Goal: Task Accomplishment & Management: Manage account settings

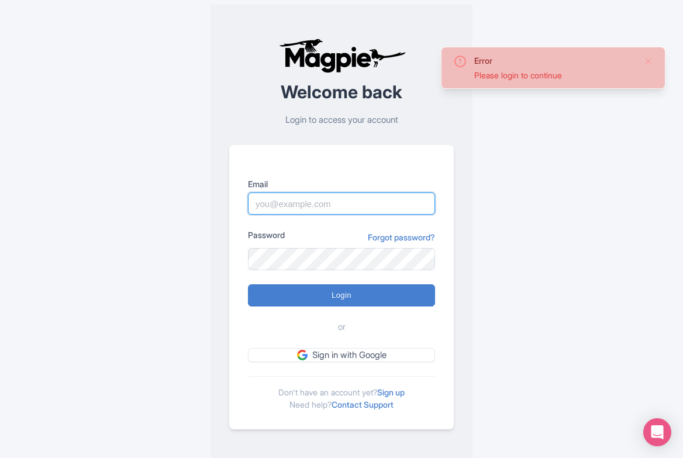
click at [328, 199] on input "Email" at bounding box center [341, 203] width 187 height 22
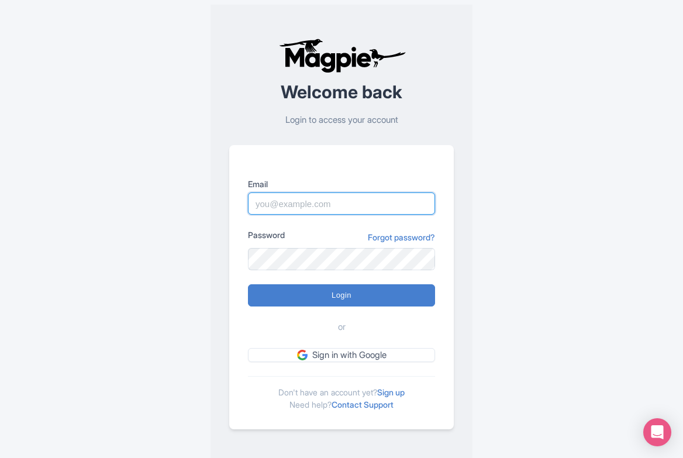
type input "[EMAIL_ADDRESS][DOMAIN_NAME]"
type input "Logging in..."
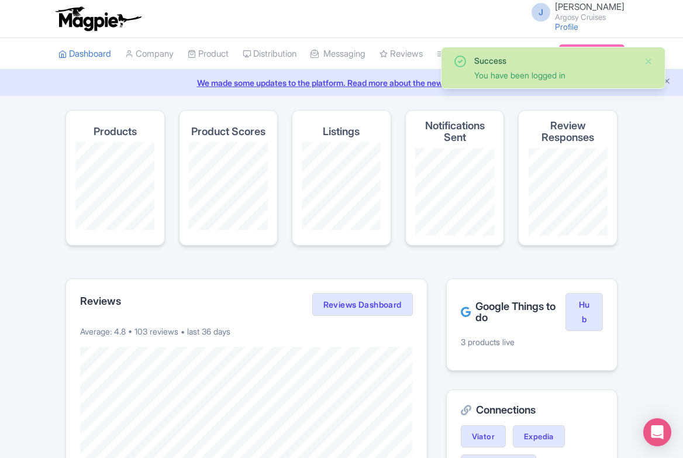
click at [589, 8] on span "[PERSON_NAME]" at bounding box center [590, 6] width 70 height 11
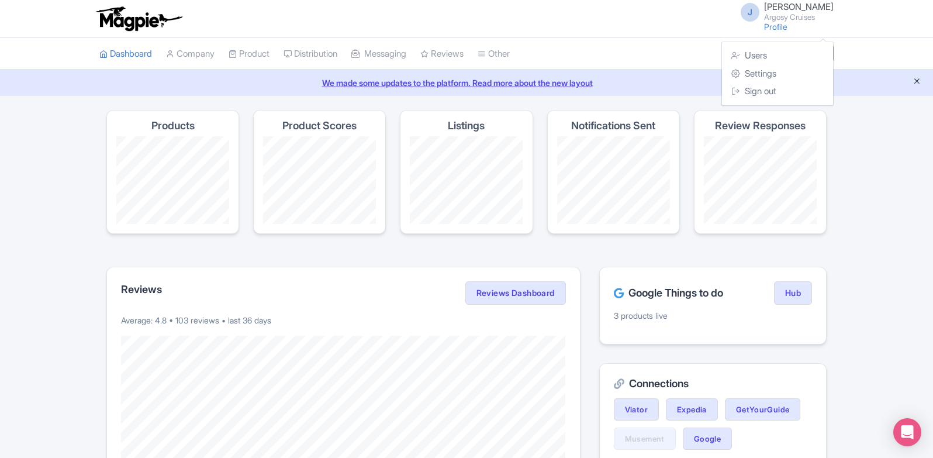
click at [682, 83] on icon "Close announcement" at bounding box center [917, 81] width 9 height 9
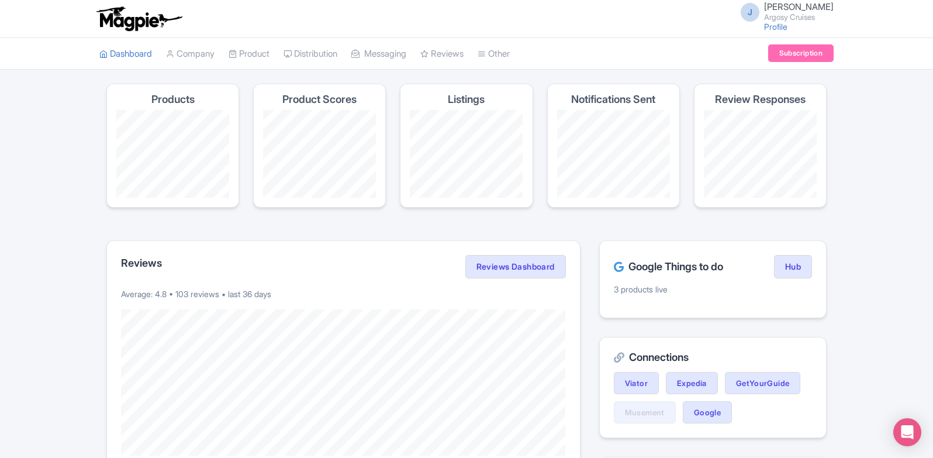
click at [682, 26] on div "J Jordan Clark Argosy Cruises Profile Users Settings Sign out" at bounding box center [784, 18] width 100 height 32
click at [682, 26] on link "Profile" at bounding box center [775, 27] width 23 height 10
click at [682, 13] on small "Argosy Cruises" at bounding box center [799, 17] width 70 height 8
click at [682, 60] on link "Users" at bounding box center [777, 56] width 111 height 18
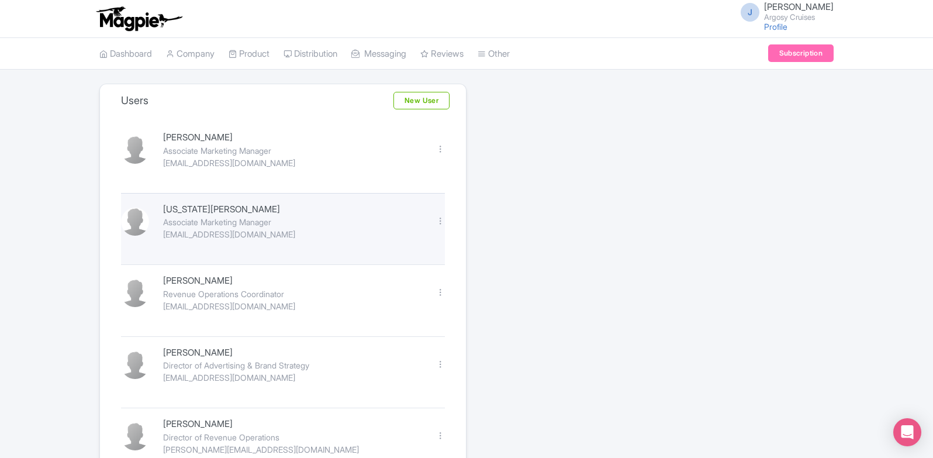
click at [400, 231] on div "georgiag@argosycruises.com" at bounding box center [292, 234] width 259 height 12
click at [442, 224] on div at bounding box center [440, 220] width 9 height 9
click at [424, 237] on link "Edit" at bounding box center [388, 241] width 111 height 18
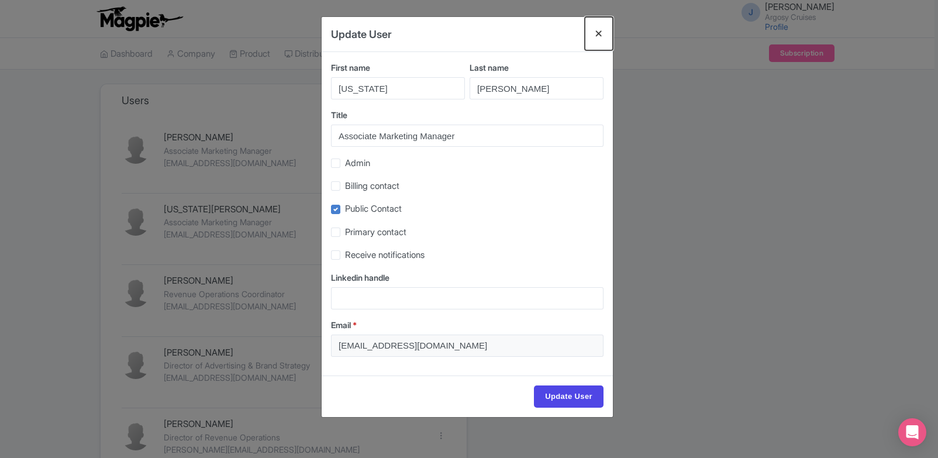
click at [595, 33] on button "Close" at bounding box center [599, 33] width 28 height 33
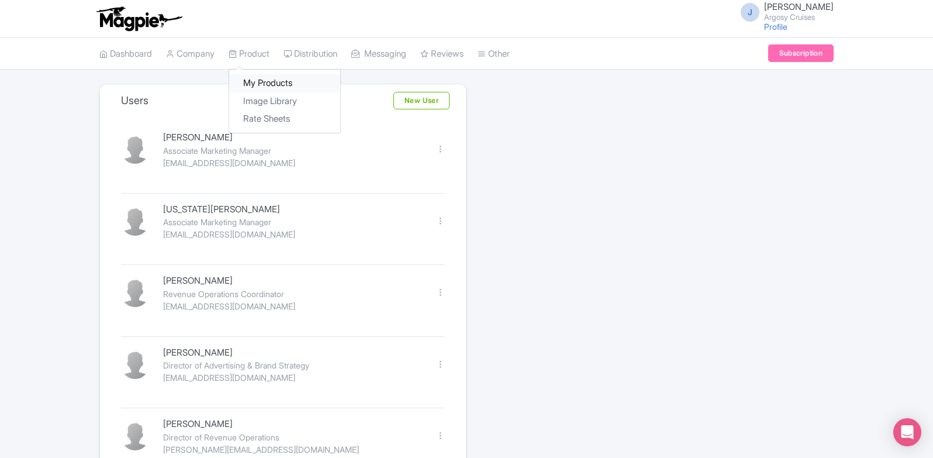
click at [273, 76] on link "My Products" at bounding box center [284, 83] width 111 height 18
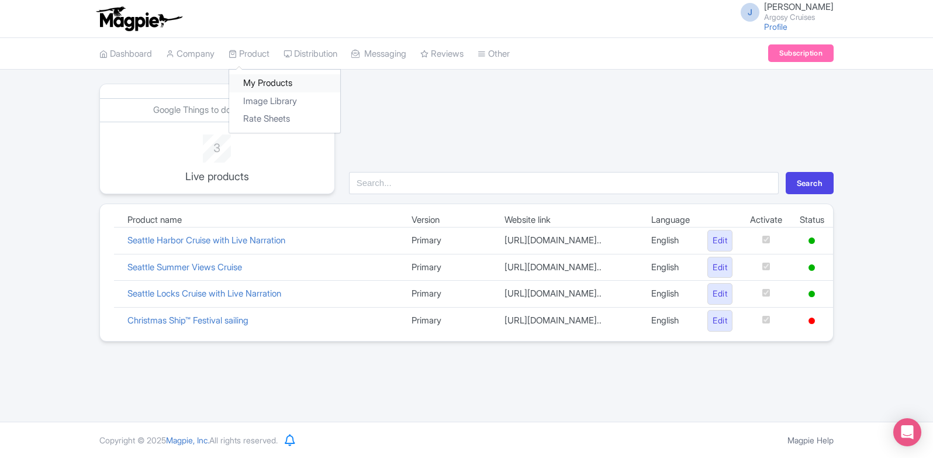
click at [284, 88] on link "My Products" at bounding box center [284, 83] width 111 height 18
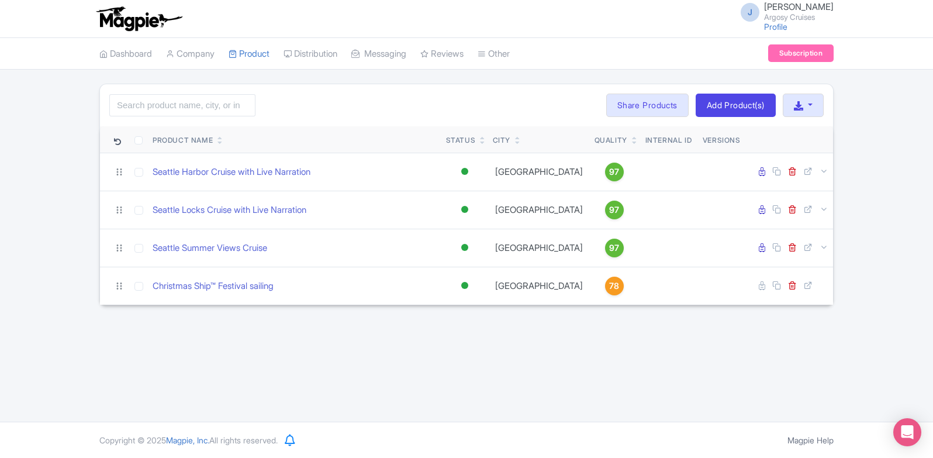
click at [258, 323] on div "J Jordan Clark Argosy Cruises Profile Users Settings Sign out Dashboard Company…" at bounding box center [466, 211] width 933 height 422
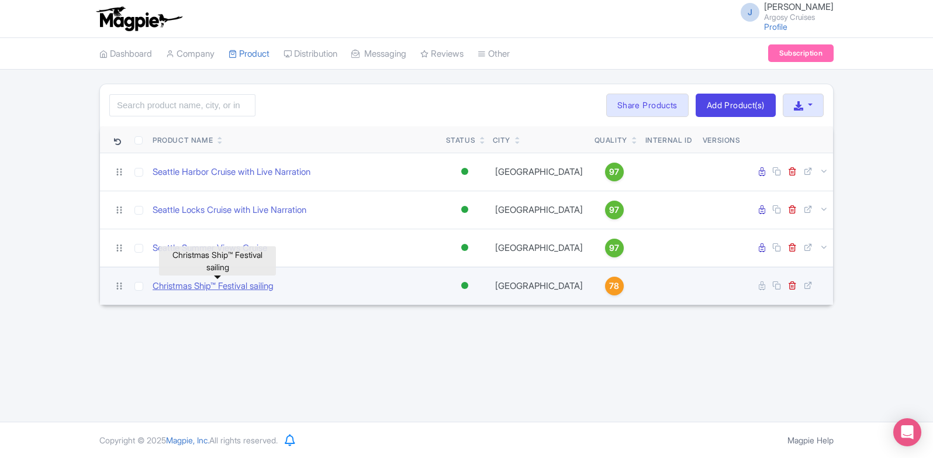
click at [237, 285] on link "Christmas Ship™ Festival sailing" at bounding box center [213, 285] width 121 height 13
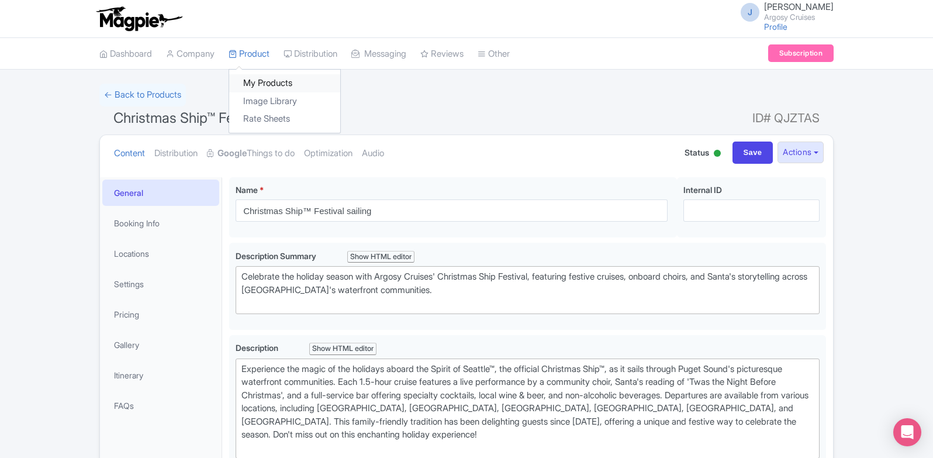
click at [288, 85] on link "My Products" at bounding box center [284, 83] width 111 height 18
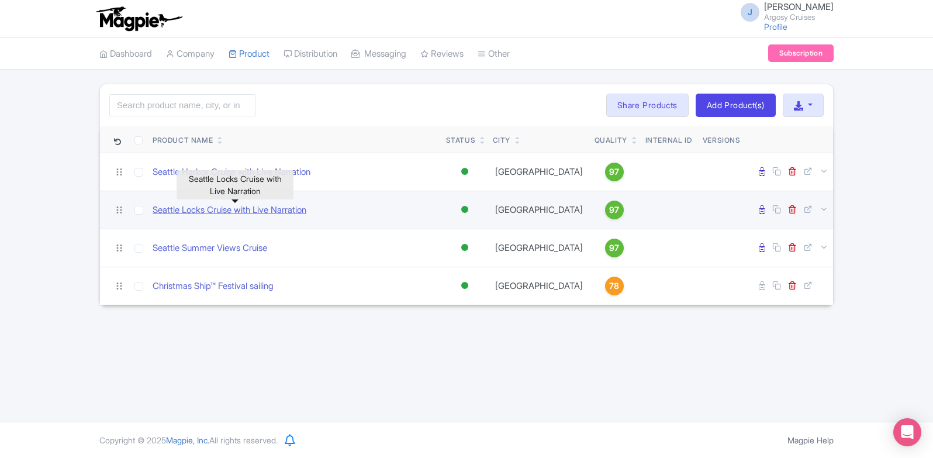
click at [285, 213] on link "Seattle Locks Cruise with Live Narration" at bounding box center [230, 209] width 154 height 13
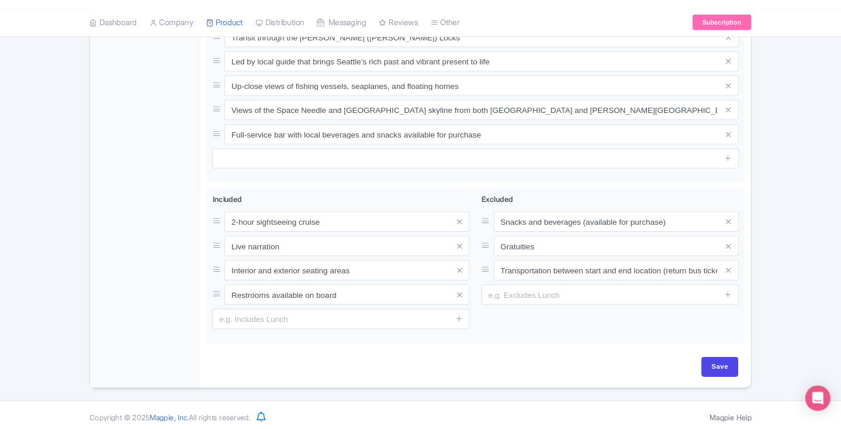
scroll to position [517, 0]
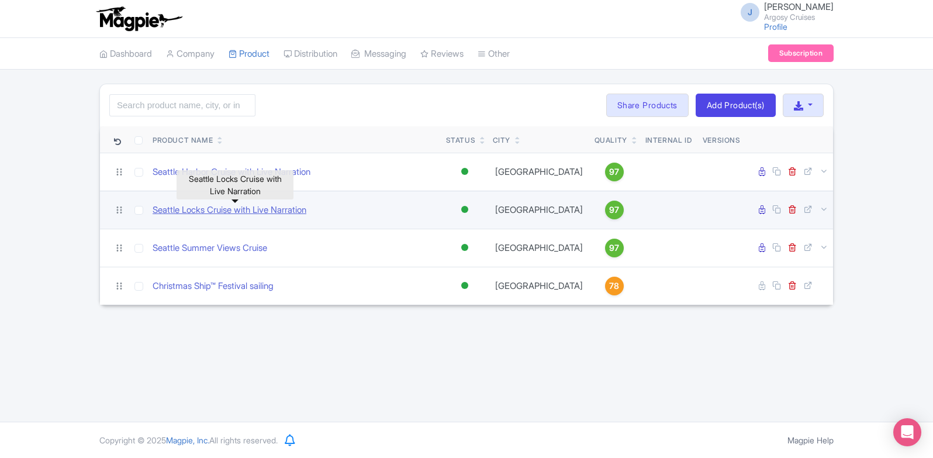
click at [258, 215] on link "Seattle Locks Cruise with Live Narration" at bounding box center [230, 209] width 154 height 13
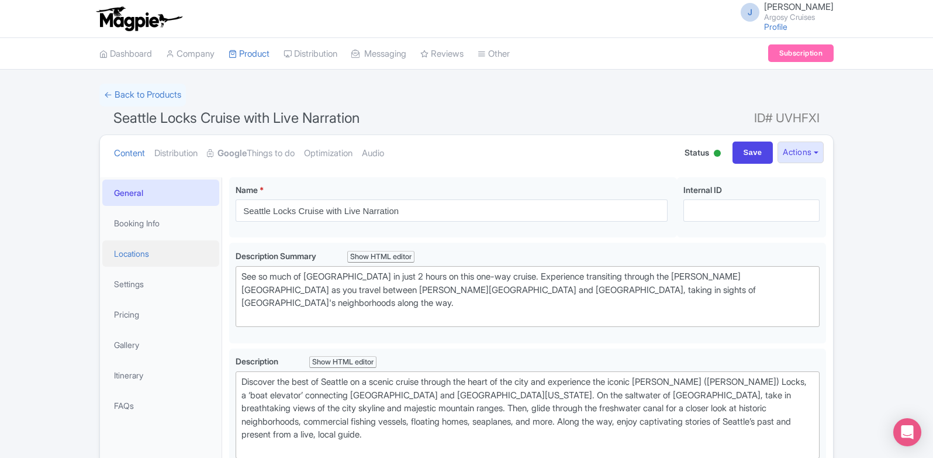
click at [182, 254] on link "Locations" at bounding box center [160, 253] width 117 height 26
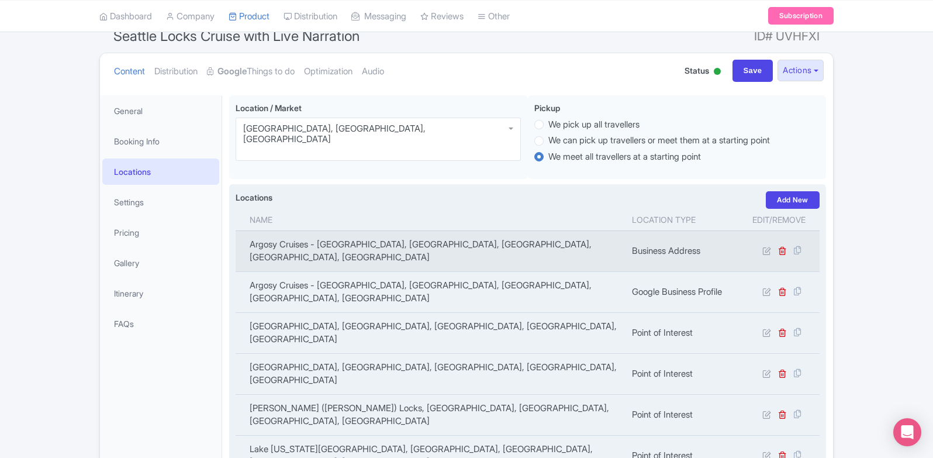
scroll to position [152, 0]
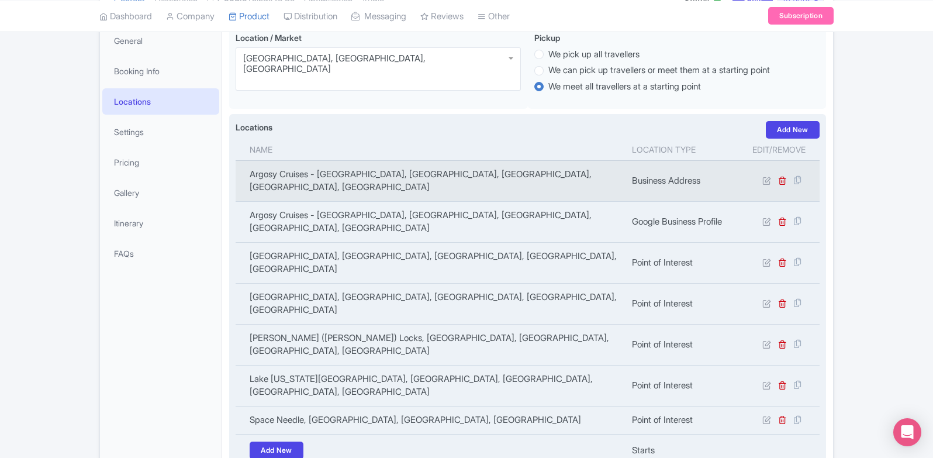
click at [498, 177] on td "Argosy Cruises - Seattle Waterfront, Alaskan Way, Seattle, WA, USA" at bounding box center [430, 180] width 389 height 41
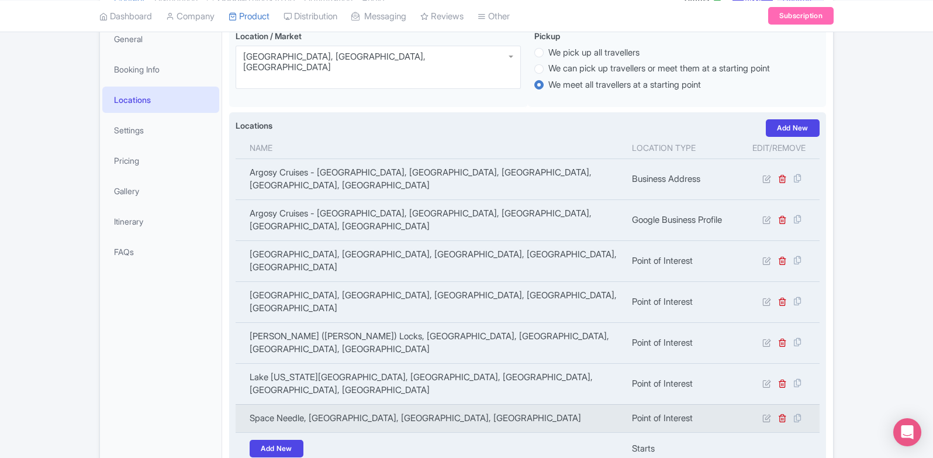
scroll to position [130, 0]
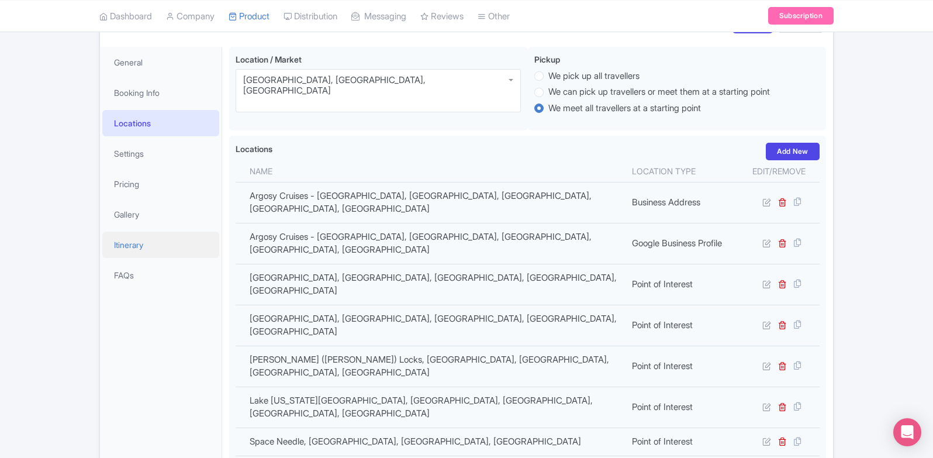
click at [141, 243] on link "Itinerary" at bounding box center [160, 245] width 117 height 26
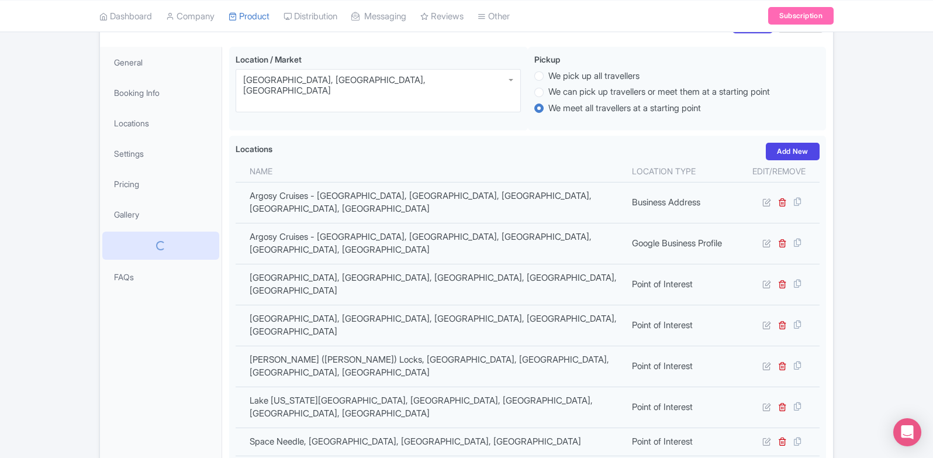
scroll to position [27, 0]
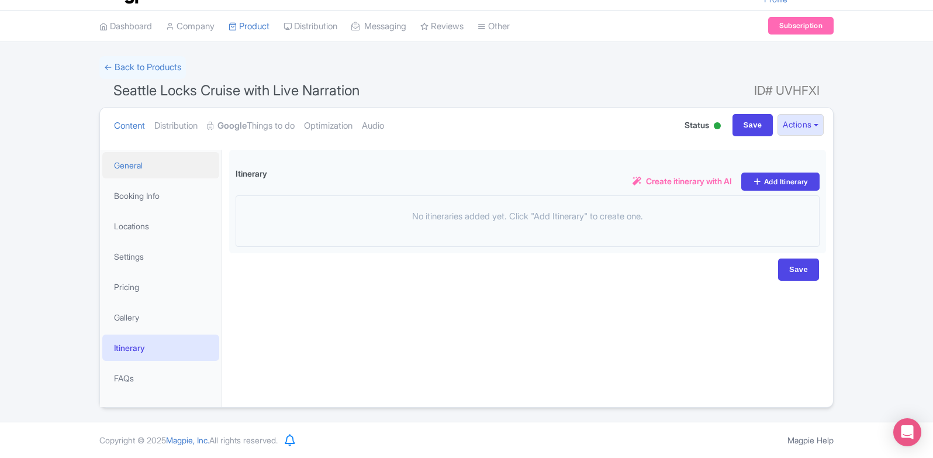
click at [150, 161] on link "General" at bounding box center [160, 165] width 117 height 26
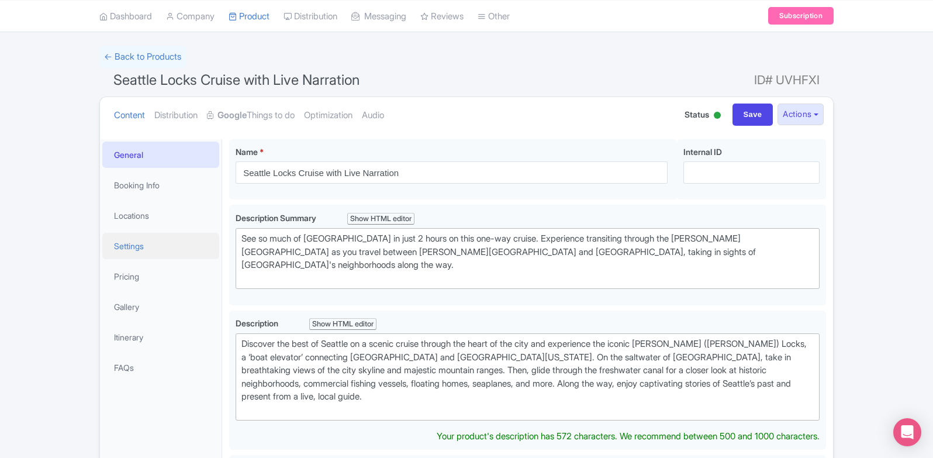
scroll to position [0, 0]
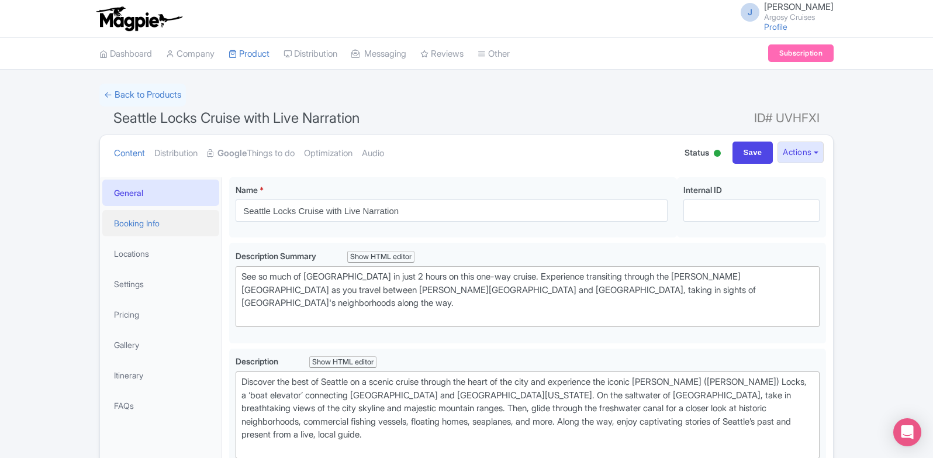
click at [143, 220] on link "Booking Info" at bounding box center [160, 223] width 117 height 26
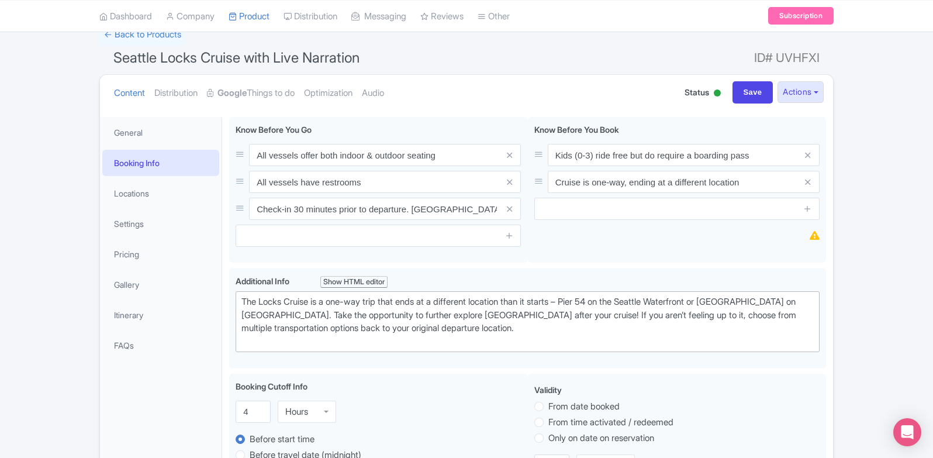
scroll to position [56, 0]
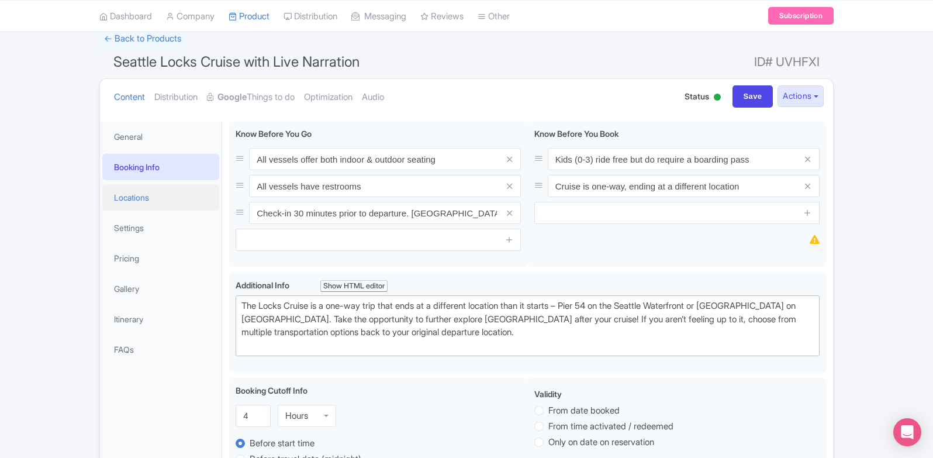
click at [187, 202] on link "Locations" at bounding box center [160, 197] width 117 height 26
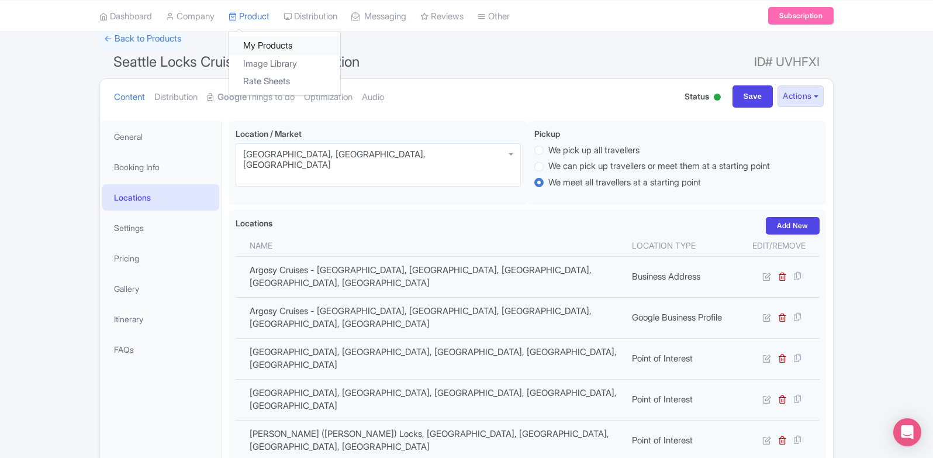
click at [280, 47] on link "My Products" at bounding box center [284, 46] width 111 height 18
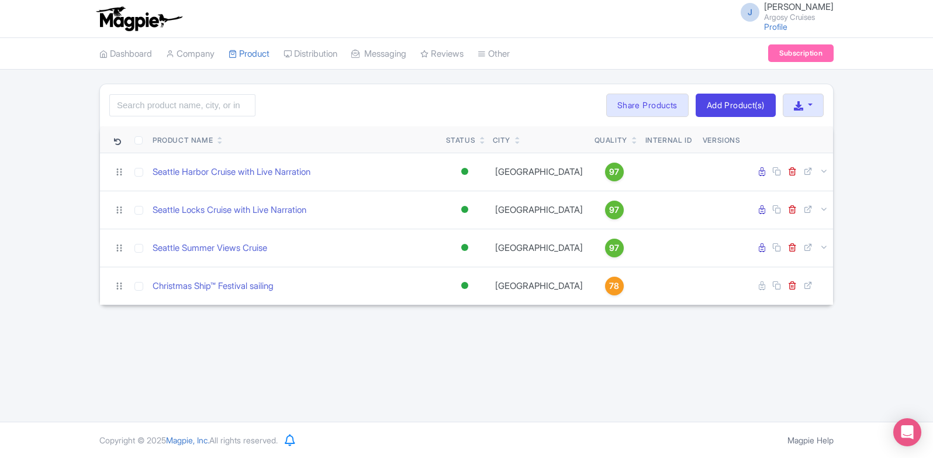
click at [589, 318] on div "J [PERSON_NAME] Argosy Cruises Profile Users Settings Sign out Dashboard Compan…" at bounding box center [466, 211] width 933 height 422
